Goal: Information Seeking & Learning: Learn about a topic

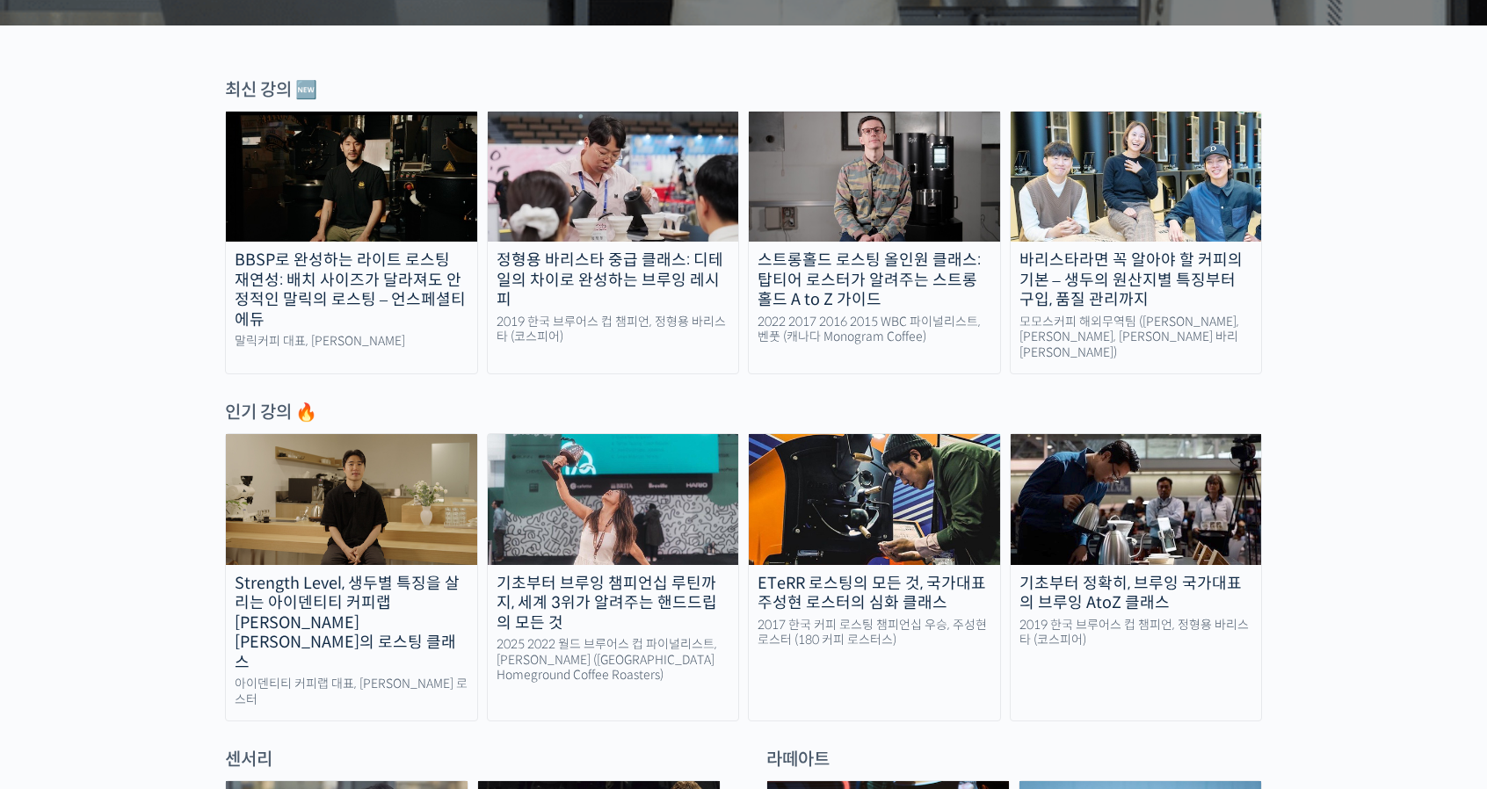
scroll to position [540, 0]
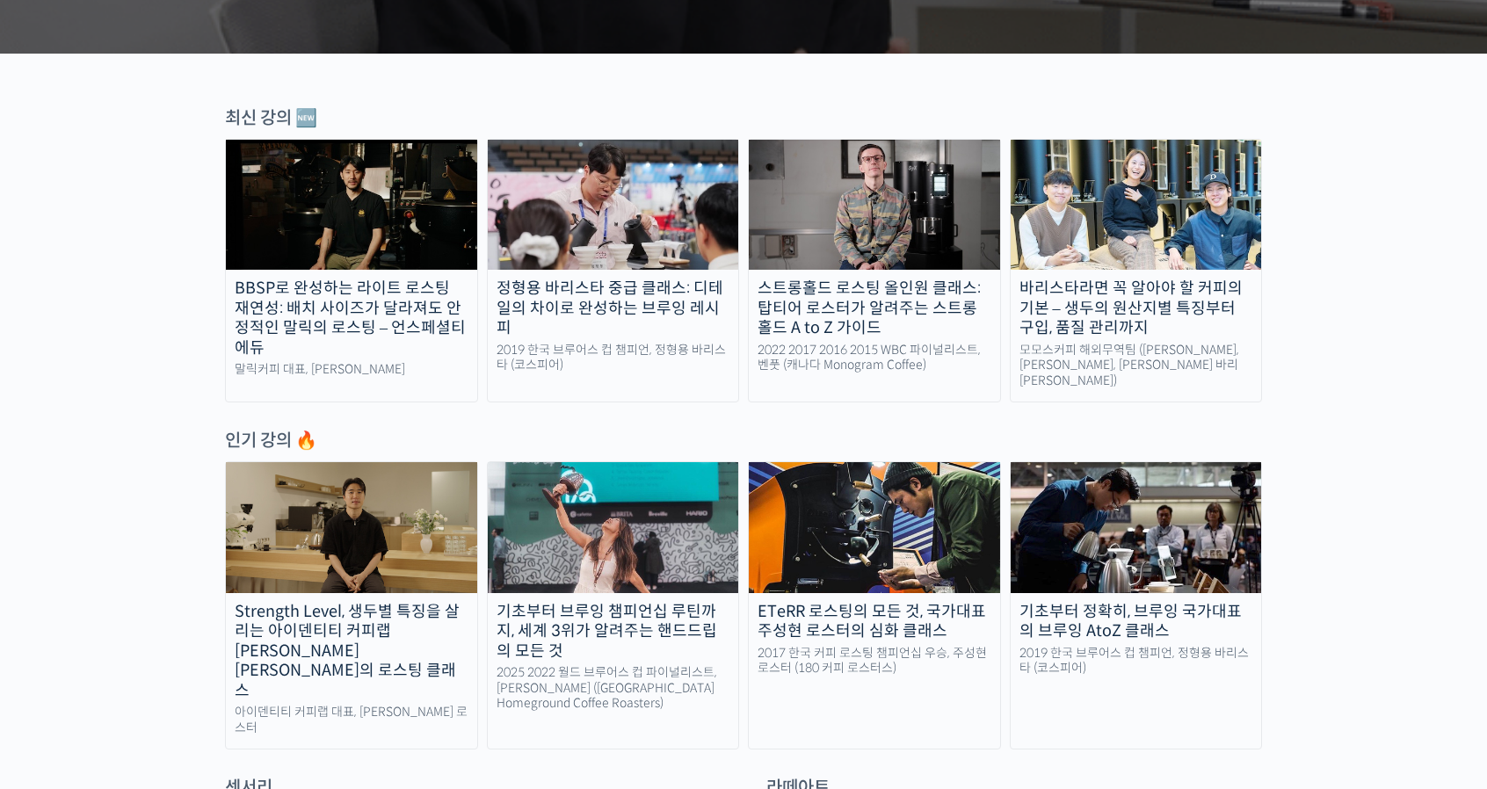
click at [1088, 540] on img at bounding box center [1136, 527] width 251 height 130
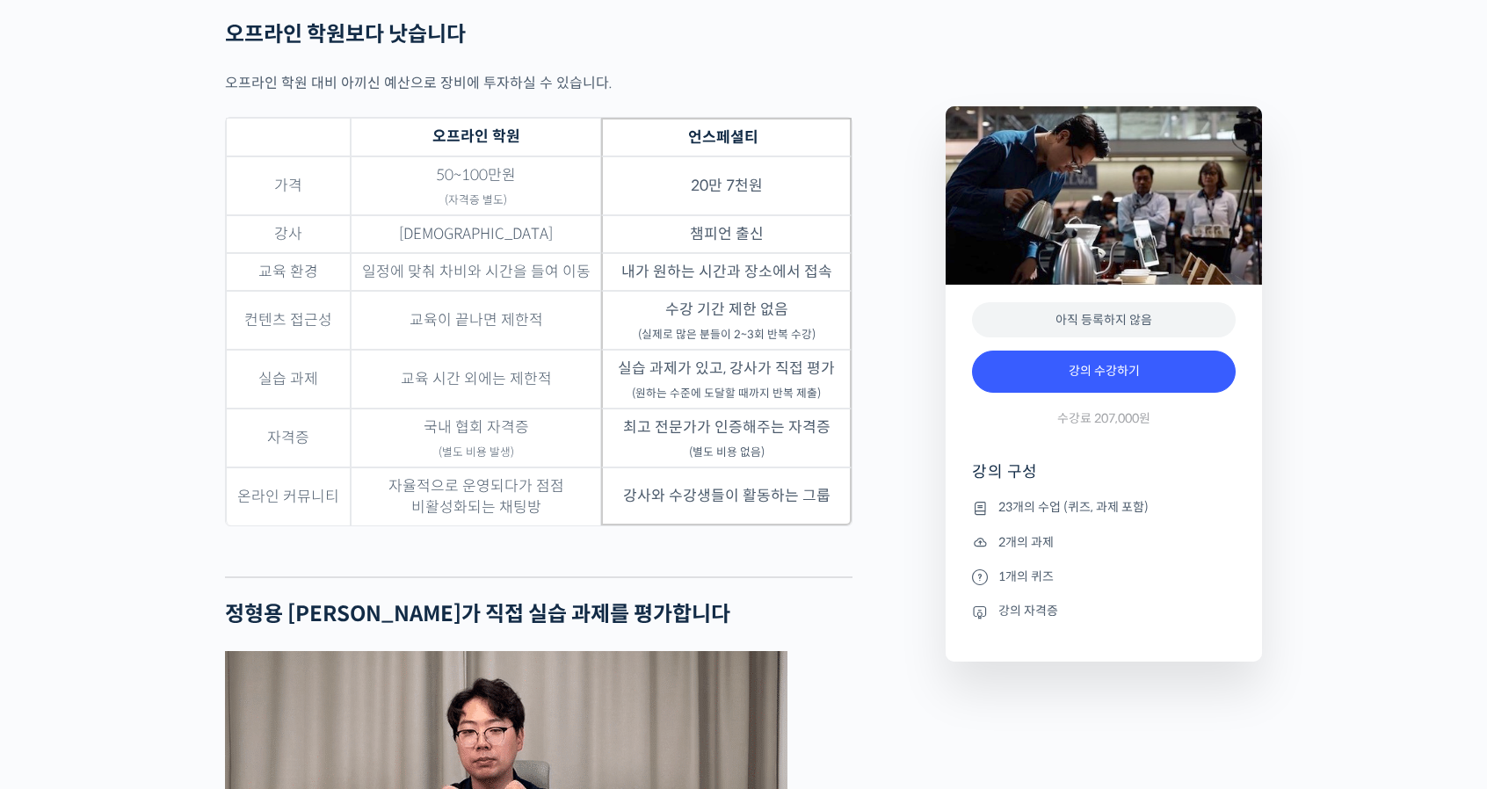
scroll to position [5662, 0]
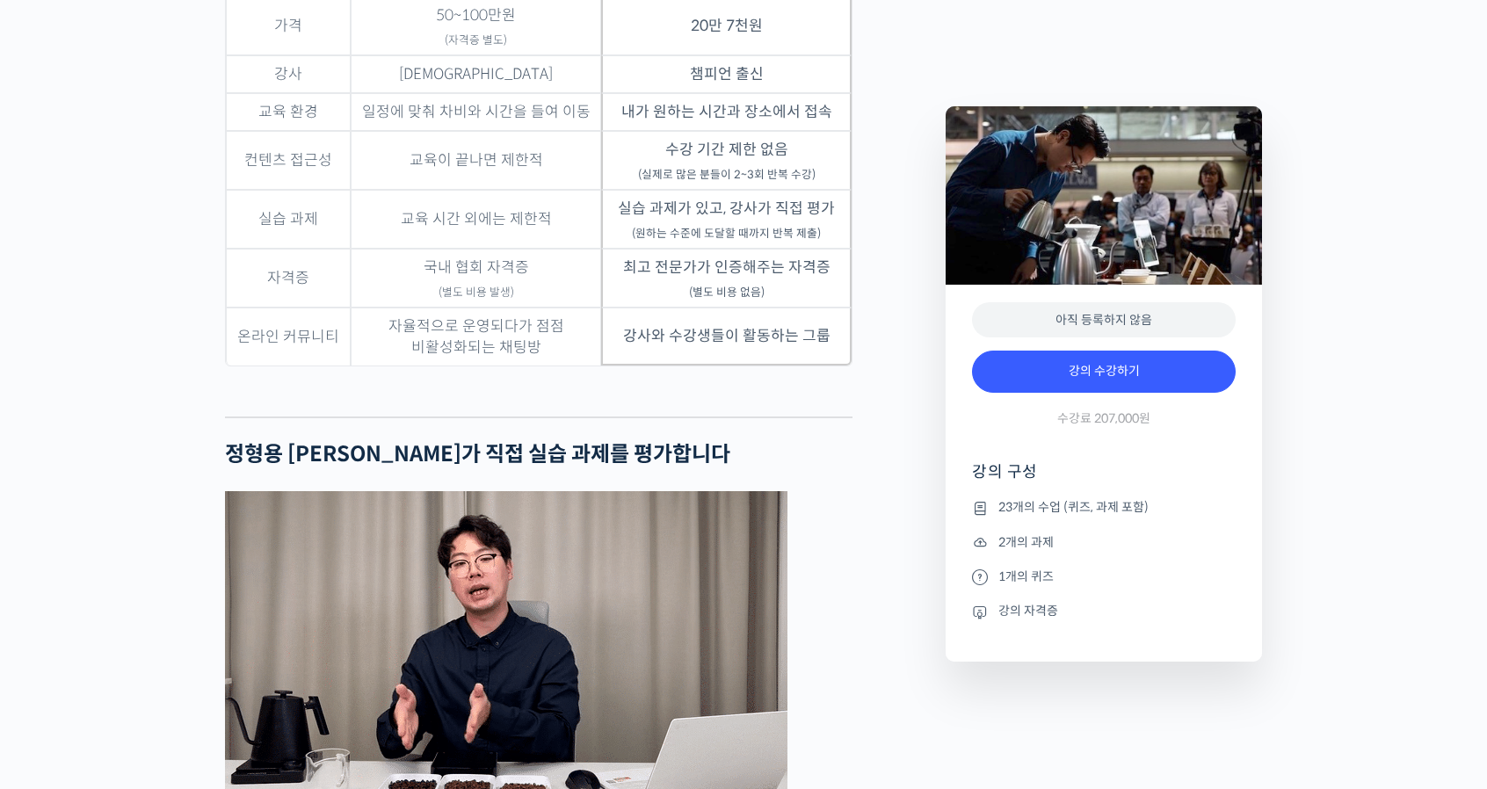
click at [867, 358] on div "정형용 바리스타를 소개합니다! <코스피어(cospir)> 대표 2019 Korea Brewers Cup Championship 우승 🏆 201…" at bounding box center [576, 436] width 721 height 10747
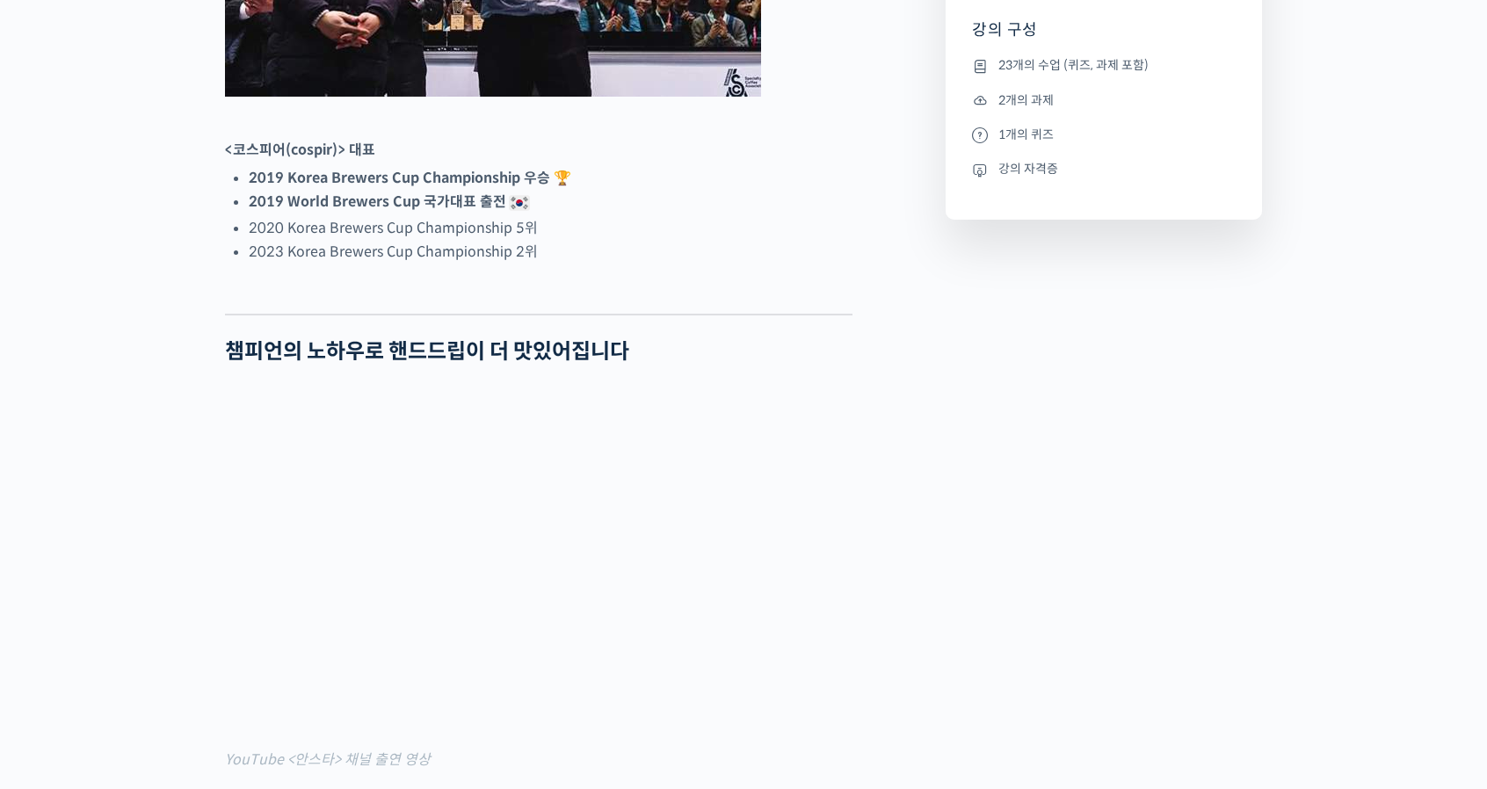
scroll to position [0, 0]
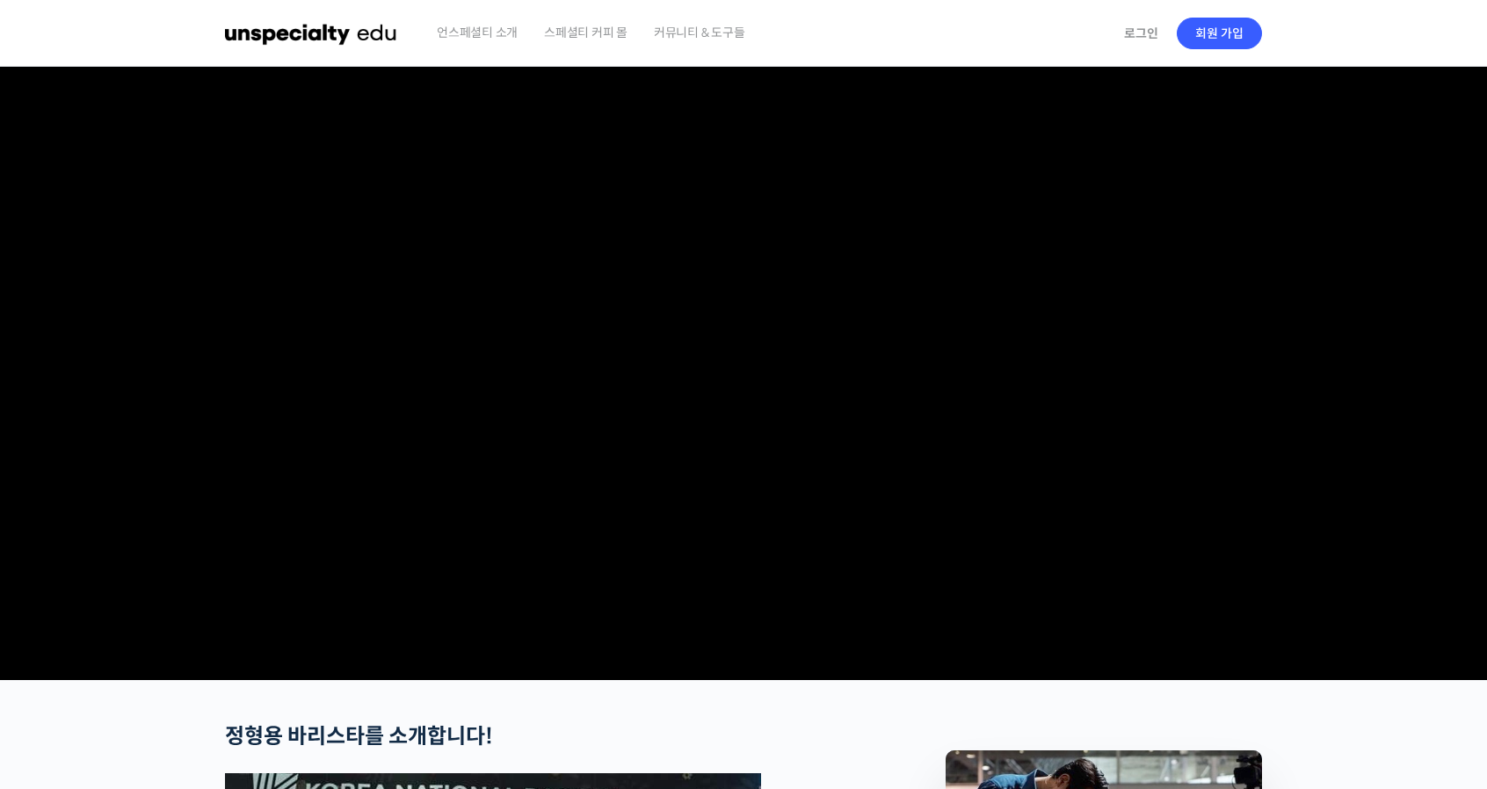
click at [625, 36] on span "스페셜티 커피 몰" at bounding box center [585, 32] width 83 height 67
